Goal: Task Accomplishment & Management: Manage account settings

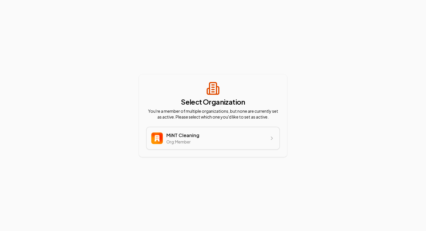
click at [205, 141] on div "MiNT Cleaning org:member" at bounding box center [213, 138] width 133 height 22
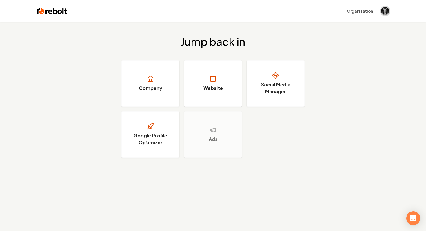
click at [385, 10] on img "Open user button" at bounding box center [385, 11] width 8 height 8
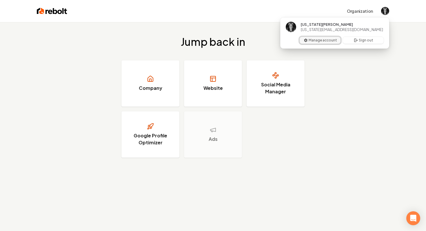
click at [318, 41] on button "Manage account" at bounding box center [320, 40] width 41 height 7
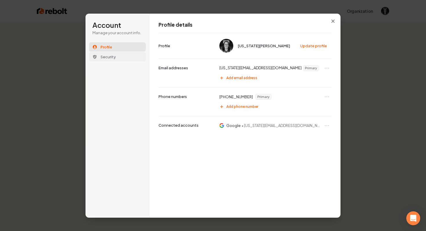
click at [113, 58] on span "Security" at bounding box center [108, 56] width 15 height 5
